Goal: Navigation & Orientation: Understand site structure

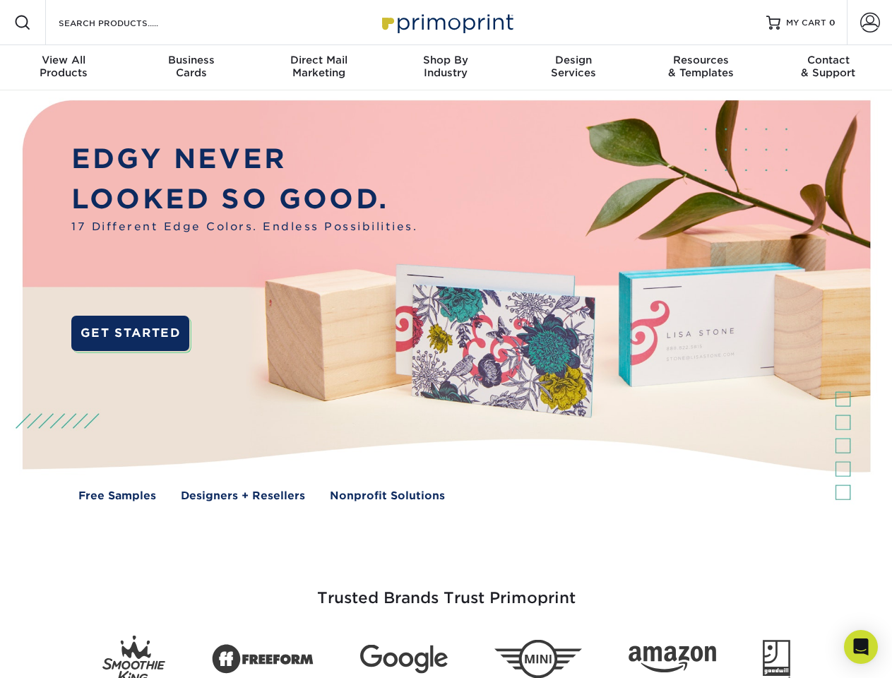
click at [446, 339] on img at bounding box center [445, 310] width 883 height 441
click at [23, 23] on span at bounding box center [22, 22] width 17 height 17
click at [869, 23] on span at bounding box center [870, 23] width 20 height 20
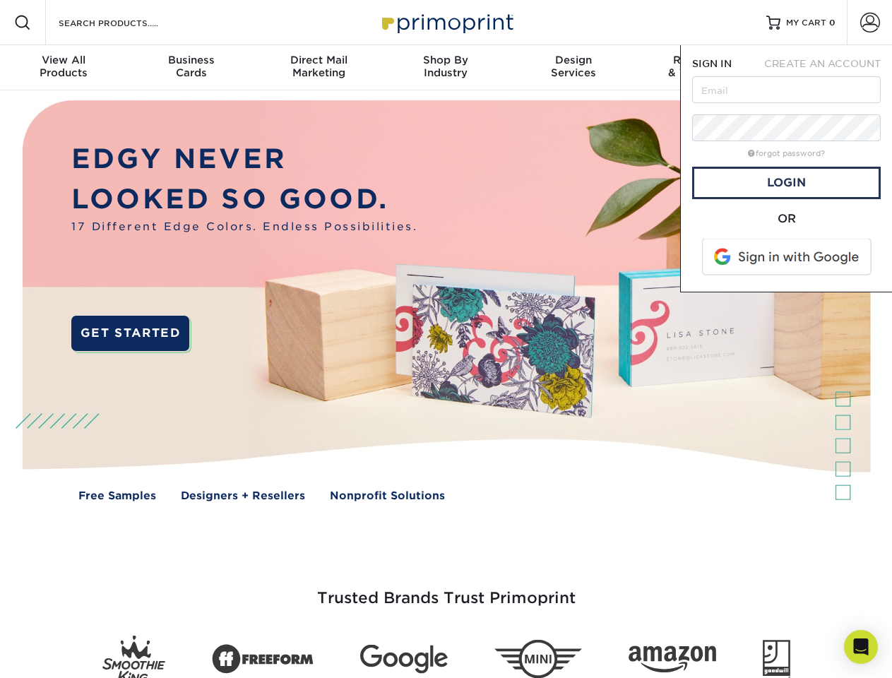
click at [64, 68] on div "View All Products" at bounding box center [63, 66] width 127 height 25
click at [191, 68] on div "Business Cards" at bounding box center [190, 66] width 127 height 25
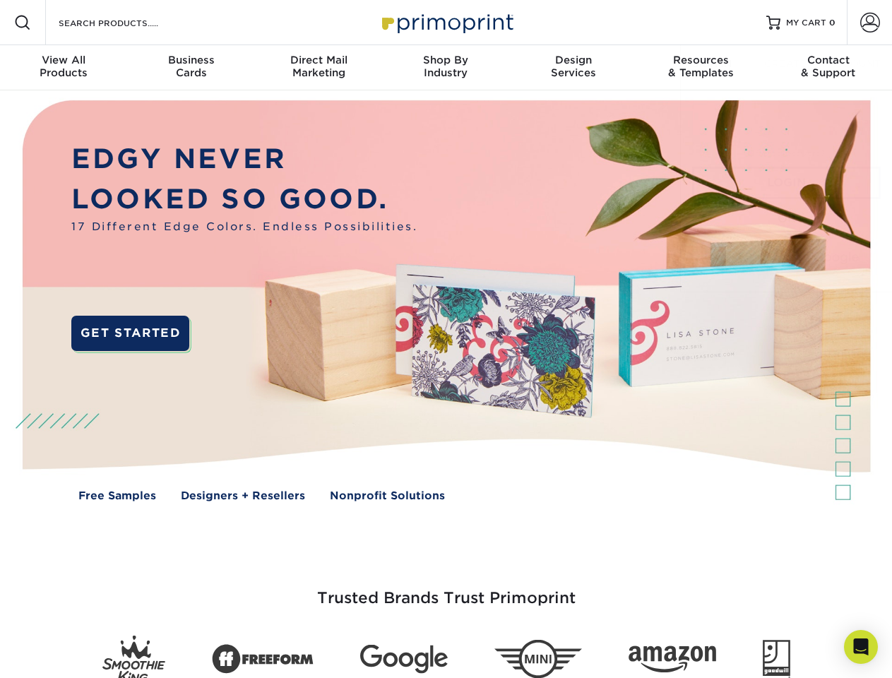
click at [318, 68] on div "Direct Mail Marketing" at bounding box center [318, 66] width 127 height 25
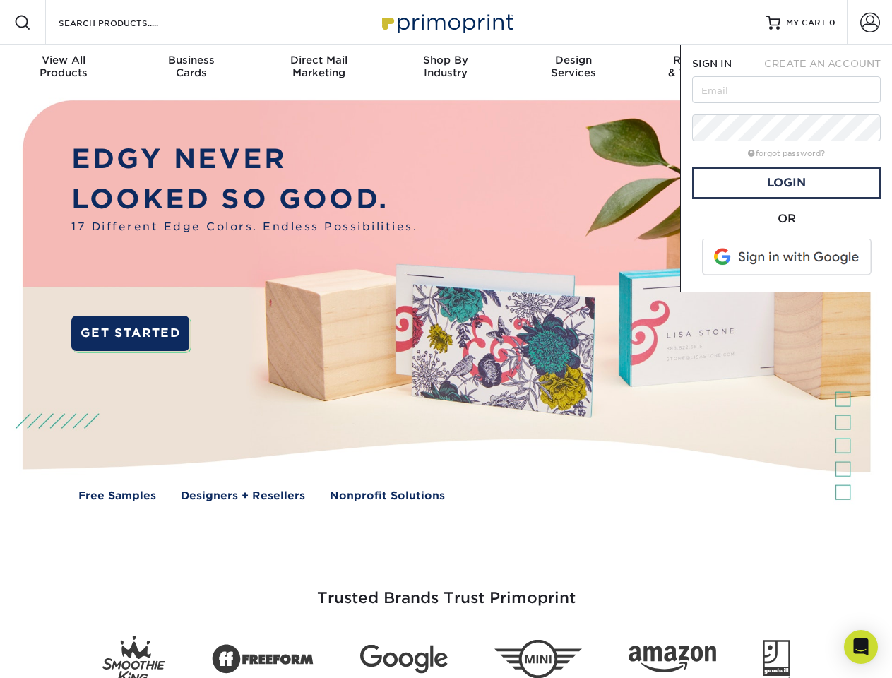
click at [446, 68] on div "Shop By Industry" at bounding box center [445, 66] width 127 height 25
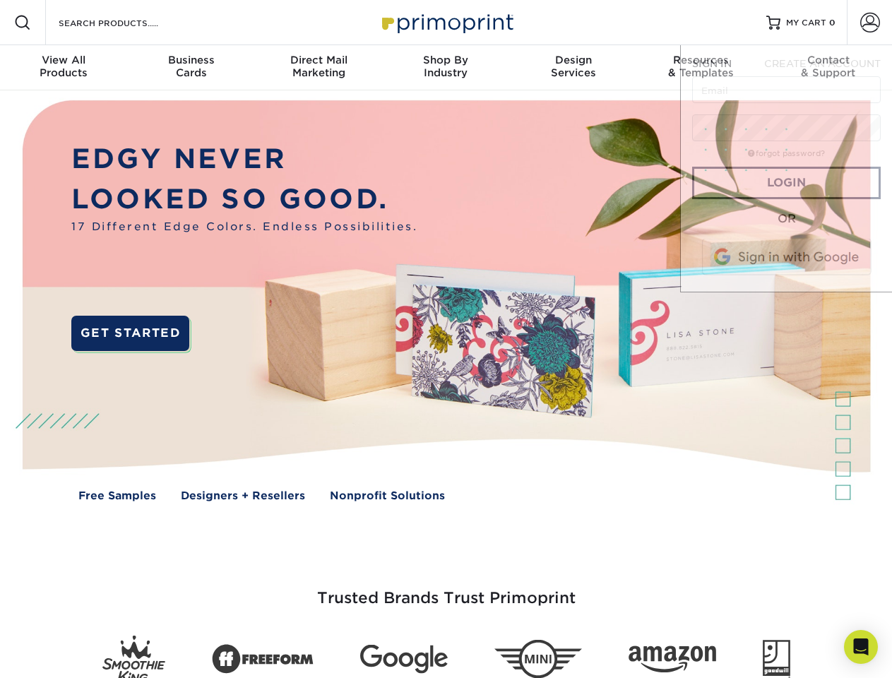
click at [573, 68] on div "Design Services" at bounding box center [573, 66] width 127 height 25
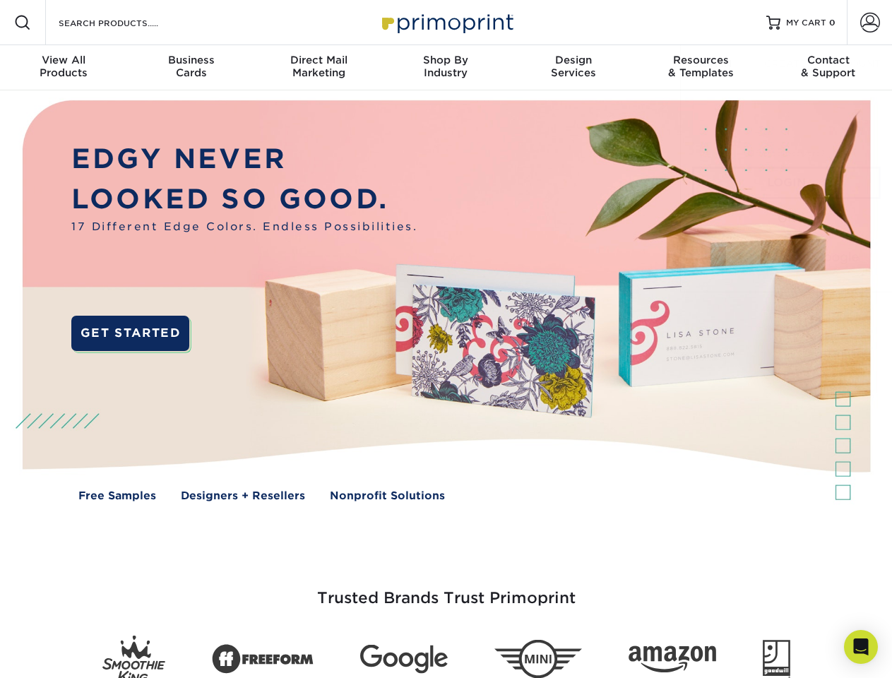
click at [701, 68] on span "SIGN IN" at bounding box center [712, 63] width 40 height 11
click at [828, 68] on div "Contact & Support" at bounding box center [828, 66] width 127 height 25
